Goal: Contribute content: Contribute content

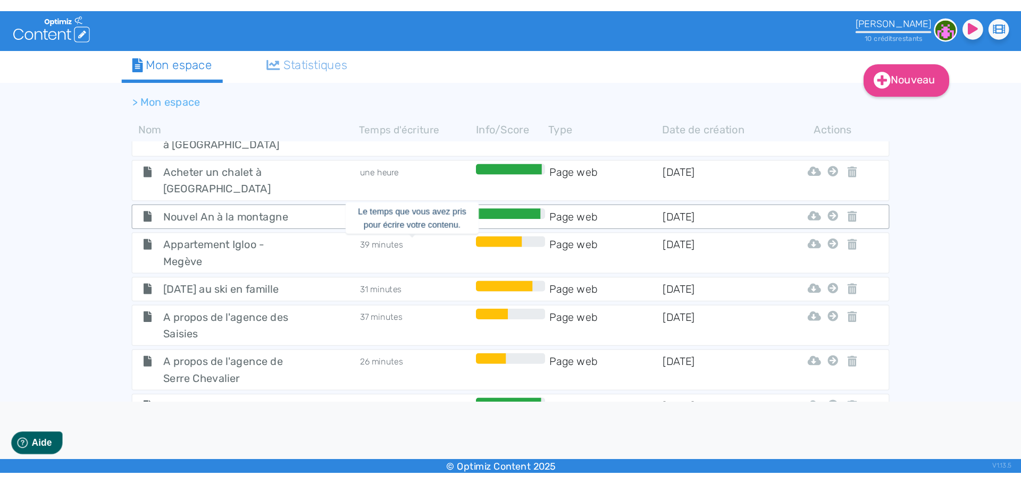
scroll to position [372, 0]
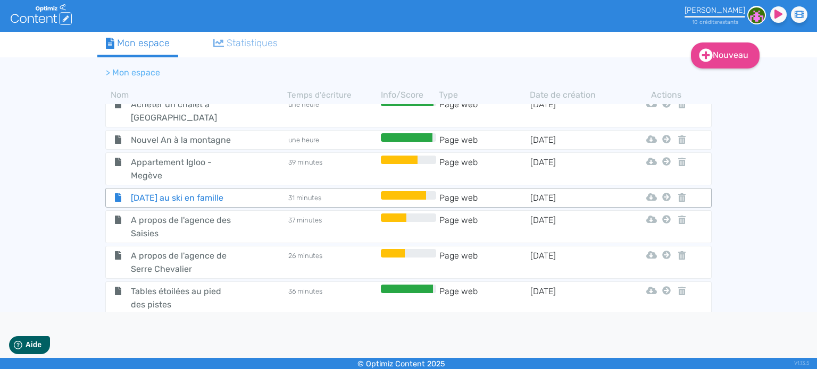
click at [158, 196] on span "[DATE] au ski en famille" at bounding box center [183, 197] width 120 height 13
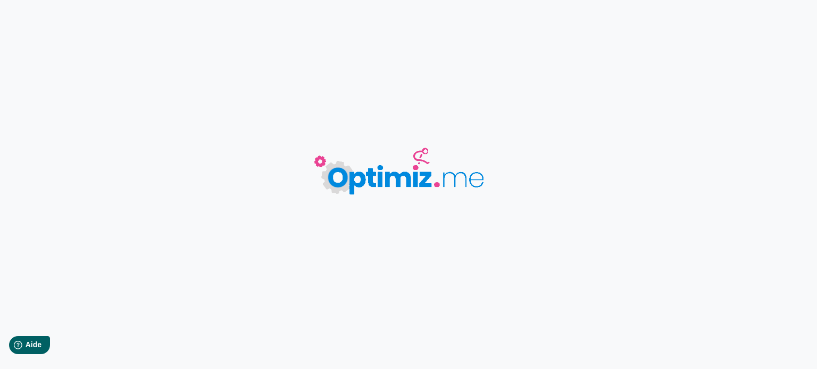
type input "[DATE] au ski en famille"
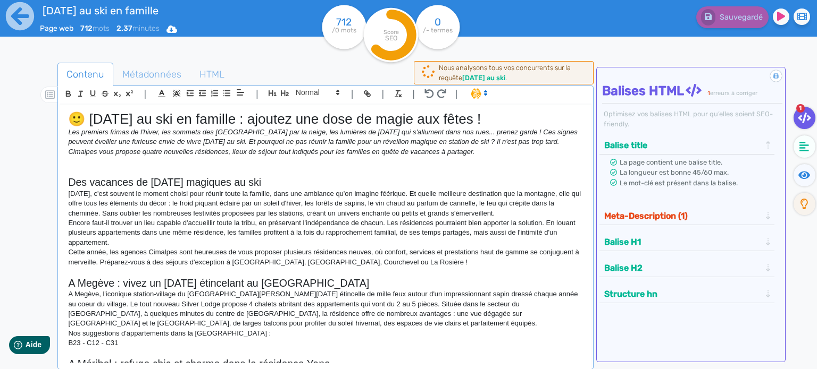
click at [221, 120] on h1 "🙂 [DATE] au ski en famille : ajoutez une dose de magie aux fêtes !" at bounding box center [325, 119] width 515 height 16
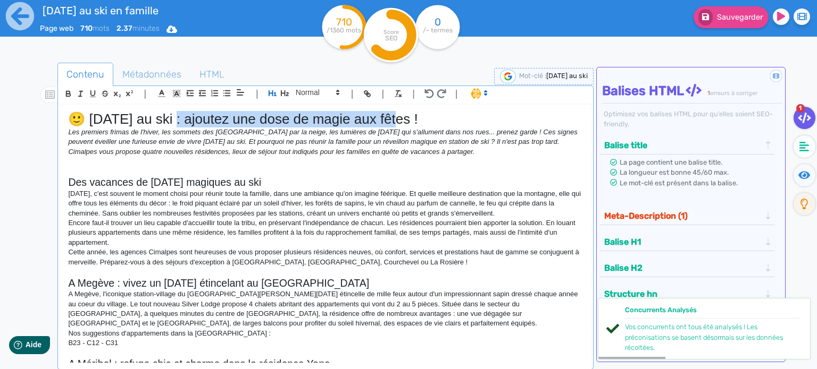
drag, startPoint x: 172, startPoint y: 117, endPoint x: 397, endPoint y: 115, distance: 224.4
click at [397, 115] on h1 "🙂 [DATE] au ski : ajoutez une dose de magie aux fêtes !" at bounding box center [325, 119] width 515 height 16
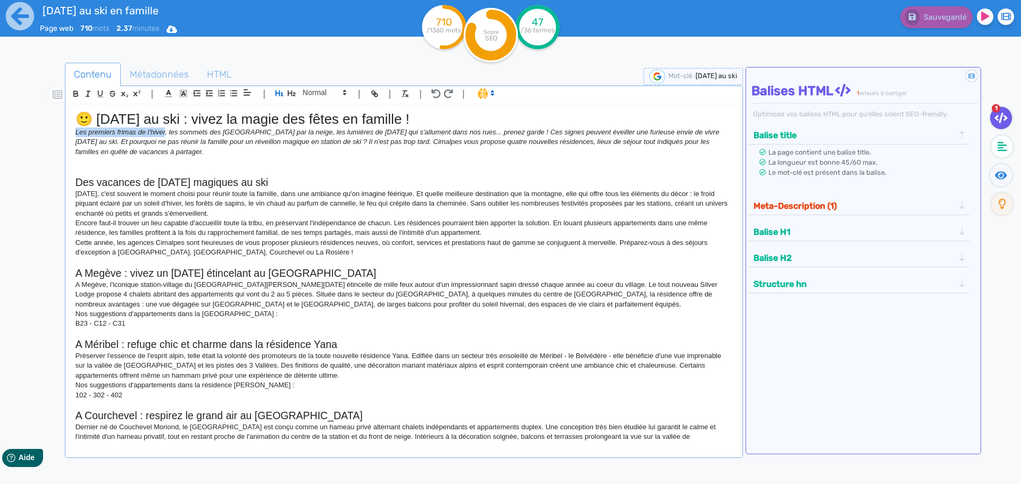
drag, startPoint x: 74, startPoint y: 133, endPoint x: 165, endPoint y: 133, distance: 90.9
click at [165, 133] on div "🙂 [DATE] au ski : vivez la magie des fêtes en famille ! Les premiers frimas de …" at bounding box center [404, 274] width 673 height 339
click at [136, 132] on em "L'arrivée inattendue de l'automne, les sommets des Alpes blanchis par la neige,…" at bounding box center [402, 142] width 654 height 28
click at [118, 131] on em "L'arrivée inattendue de l'automne, les sommets des Alpes blanchis par la neige,…" at bounding box center [402, 142] width 654 height 28
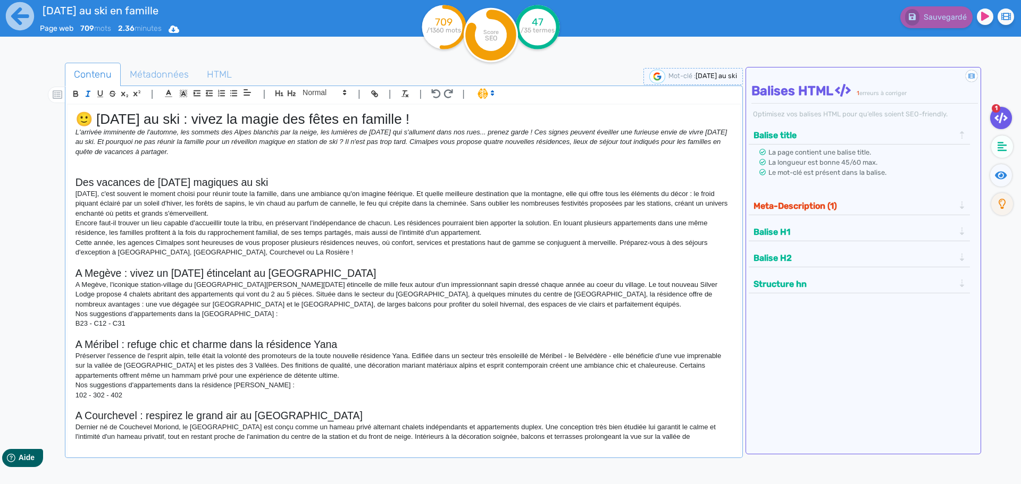
click at [471, 132] on em "L'arrivée imminente de l'automne, les sommets des Alpes blanchis par la neige, …" at bounding box center [401, 142] width 653 height 28
click at [81, 133] on em "L'arrivée imminente de l'automne, les sommets des Alpes blanchis par la neige, …" at bounding box center [401, 142] width 653 height 28
click at [166, 132] on em "La parenthèse des vacances refermée, l'arrivée imminente de l'automne, les somm…" at bounding box center [403, 142] width 656 height 28
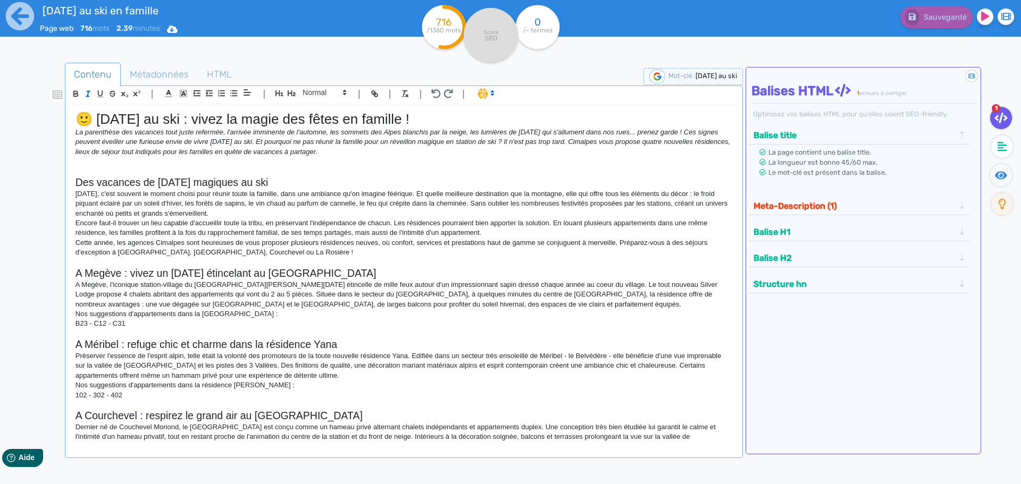
click at [162, 132] on em "La parenthèse des vacances tout juste refermée, l'arrivée imminente de l'automn…" at bounding box center [403, 142] width 657 height 28
drag, startPoint x: 242, startPoint y: 132, endPoint x: 263, endPoint y: 129, distance: 20.4
click at [242, 132] on em "La parenthèse des vacances d'été tout juste refermée, l'arrivée imminente de l'…" at bounding box center [395, 142] width 641 height 28
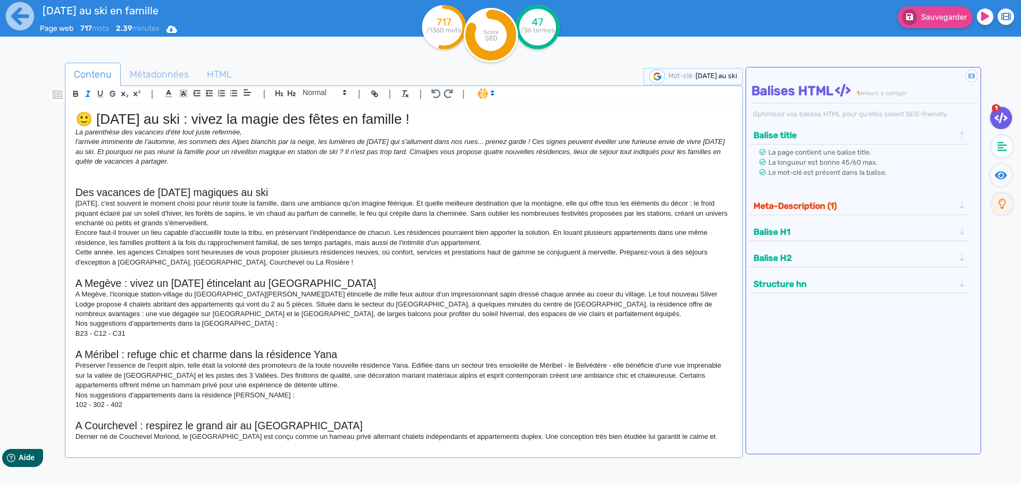
click at [291, 137] on p "La parenthèse des vacances d'été tout juste refermée," at bounding box center [403, 133] width 657 height 10
drag, startPoint x: 332, startPoint y: 119, endPoint x: 388, endPoint y: 118, distance: 55.8
click at [388, 118] on h1 "🙂 [DATE] au ski : vivez la magie des fêtes en famille !" at bounding box center [403, 119] width 657 height 16
click at [273, 134] on p "La parenthèse des vacances d'été tout juste refermée," at bounding box center [403, 133] width 657 height 10
click at [403, 127] on h1 "🙂 [DATE] au ski : vivez la magie des fêtes sous la neige !" at bounding box center [403, 119] width 657 height 16
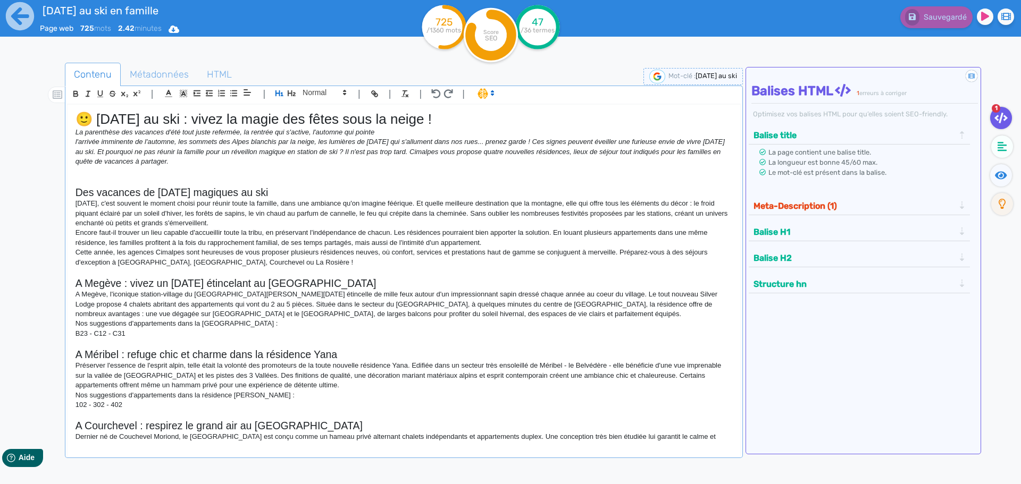
click at [390, 131] on p "La parenthèse des vacances d'été tout juste refermée, la rentrée qui s'active, …" at bounding box center [403, 133] width 657 height 10
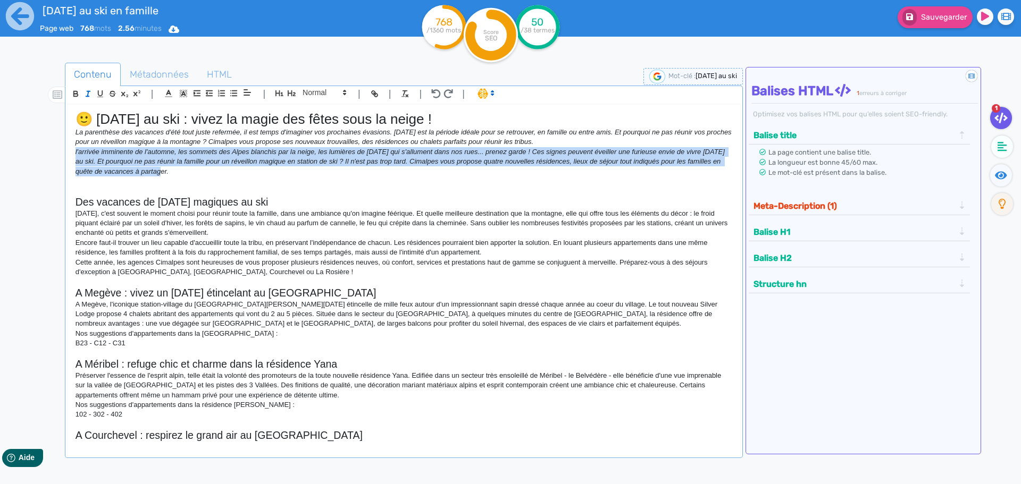
drag, startPoint x: 270, startPoint y: 174, endPoint x: 0, endPoint y: 150, distance: 270.6
click at [0, 150] on div "[DATE] au ski en famille Page web 768 mots 2.56 minutes Html Pdf Word 768 /1360…" at bounding box center [510, 275] width 1021 height 551
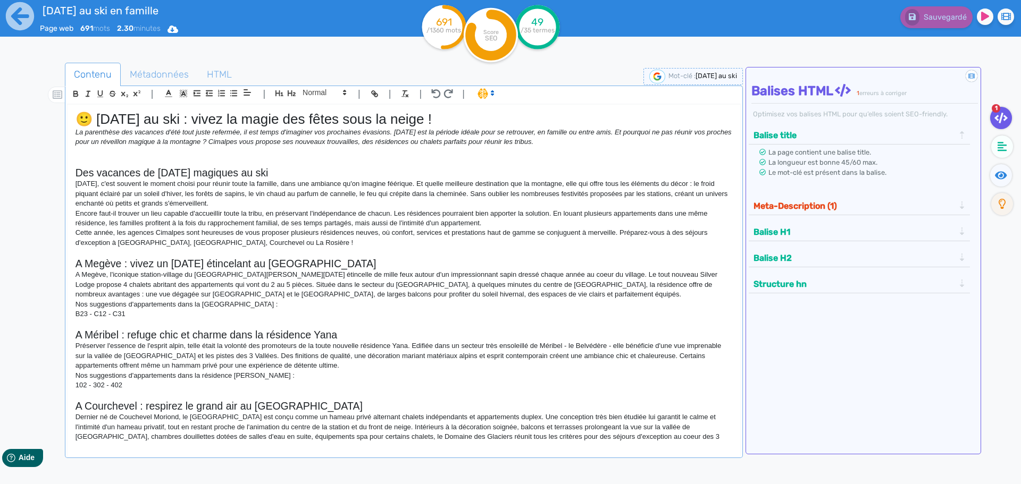
click at [372, 130] on em "La parenthèse des vacances d'été tout juste refermée, il est temps d'imaginer v…" at bounding box center [404, 137] width 658 height 18
click at [573, 146] on p "La parenthèse des vacances d'été tout juste refermée, il est temps d'imaginer v…" at bounding box center [403, 138] width 657 height 20
click at [330, 143] on em "La parenthèse des vacances d'été tout juste refermée, il est temps d'imaginer v…" at bounding box center [393, 137] width 637 height 18
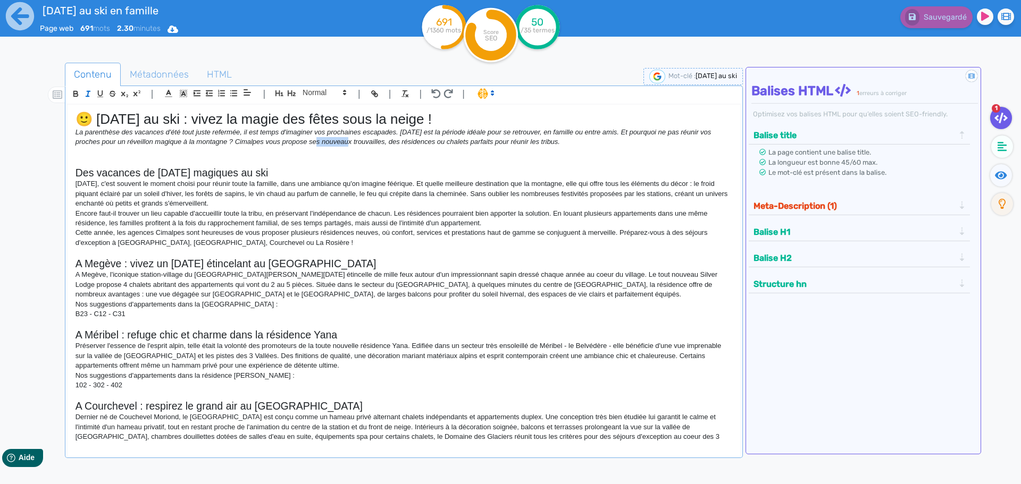
click at [325, 143] on em "La parenthèse des vacances d'été tout juste refermée, il est temps d'imaginer v…" at bounding box center [393, 137] width 637 height 18
drag, startPoint x: 322, startPoint y: 141, endPoint x: 384, endPoint y: 141, distance: 62.2
click at [384, 141] on em "La parenthèse des vacances d'été tout juste refermée, il est temps d'imaginer v…" at bounding box center [393, 137] width 637 height 18
click at [597, 139] on p "La parenthèse des vacances d'été tout juste refermée, il est temps d'imaginer v…" at bounding box center [403, 138] width 657 height 20
click at [276, 204] on p "[DATE], c'est souvent le moment choisi pour réunir toute la famille, dans une a…" at bounding box center [403, 193] width 657 height 29
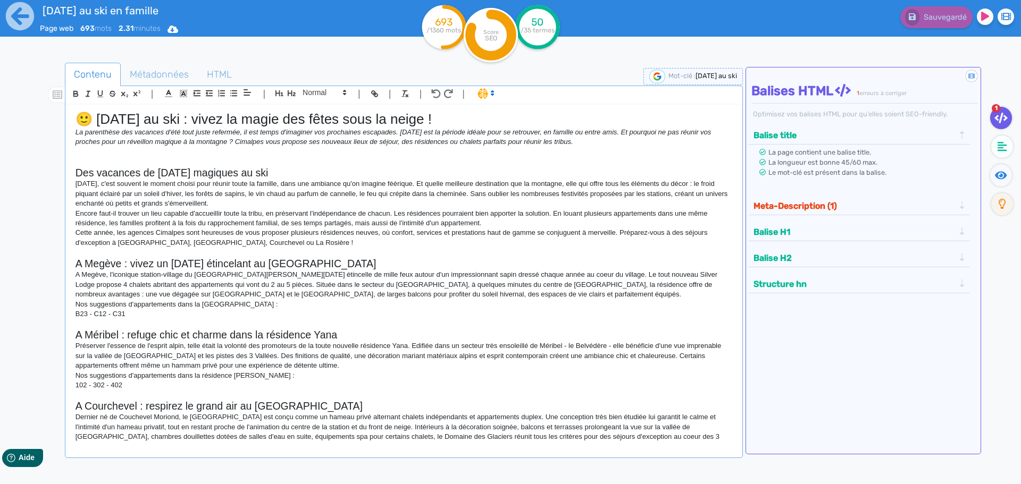
click at [285, 243] on p "Cette année, les agences Cimalpes sont heureuses de vous proposer plusieurs rés…" at bounding box center [403, 238] width 657 height 20
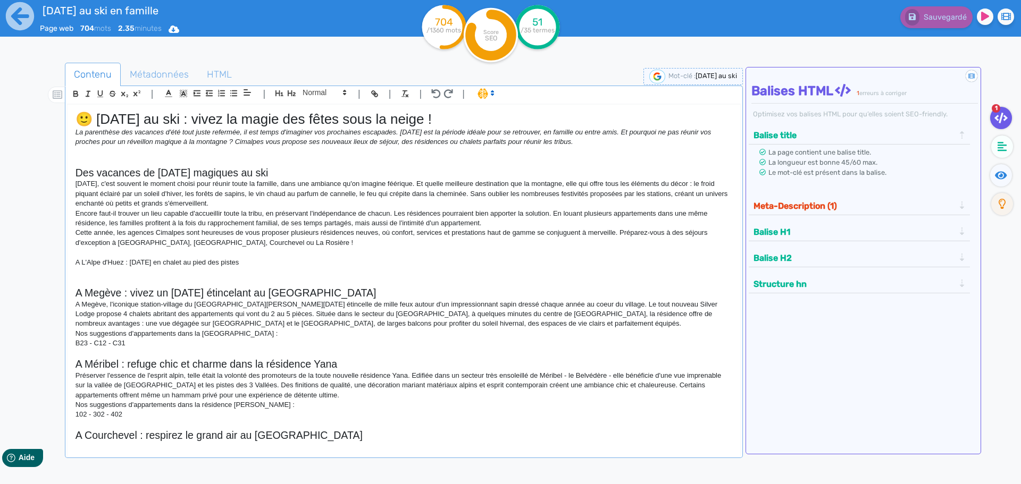
click at [242, 264] on p "A L'Alpe d'Huez : [DATE] en chalet au pied des pistes" at bounding box center [403, 263] width 657 height 10
drag, startPoint x: 309, startPoint y: 141, endPoint x: 595, endPoint y: 142, distance: 286.0
click at [595, 142] on p "La parenthèse des vacances d'été tout juste refermée, il est temps d'imaginer v…" at bounding box center [403, 138] width 657 height 20
click at [430, 141] on em "La parenthèse des vacances d'été tout juste refermée, il est temps d'imaginer v…" at bounding box center [393, 137] width 637 height 18
click at [551, 141] on em "La parenthèse des vacances d'été tout juste refermée, il est temps d'imaginer v…" at bounding box center [393, 137] width 637 height 18
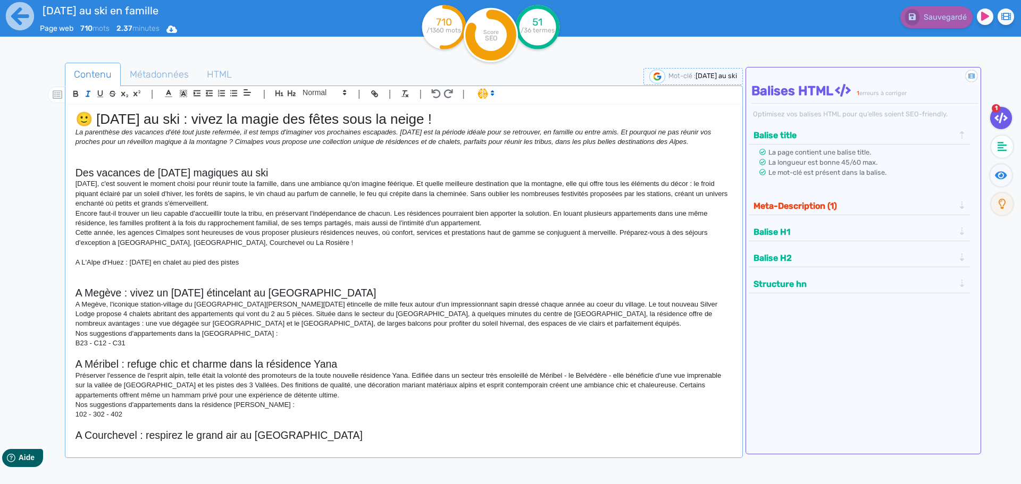
click at [256, 264] on p "A L'Alpe d'Huez : [DATE] en chalet au pied des pistes" at bounding box center [403, 263] width 657 height 10
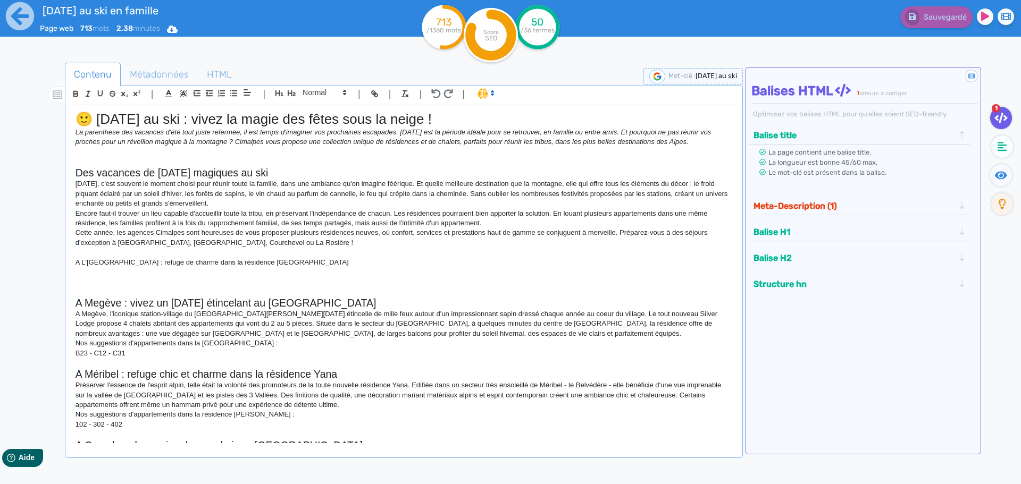
click at [324, 276] on p at bounding box center [403, 272] width 657 height 10
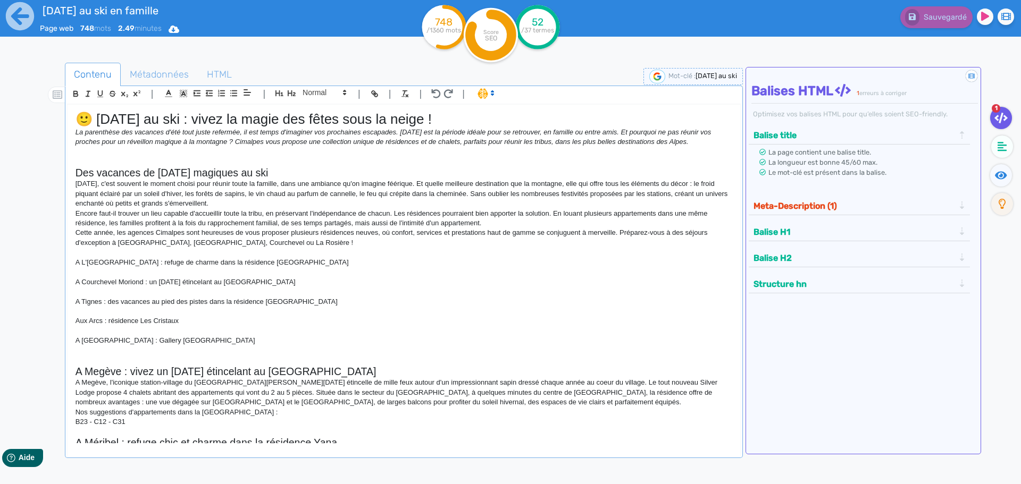
click at [342, 300] on p "A Tignes : des vacances au pied des pistes dans la résidence [GEOGRAPHIC_DATA]" at bounding box center [403, 302] width 657 height 10
